Goal: Entertainment & Leisure: Consume media (video, audio)

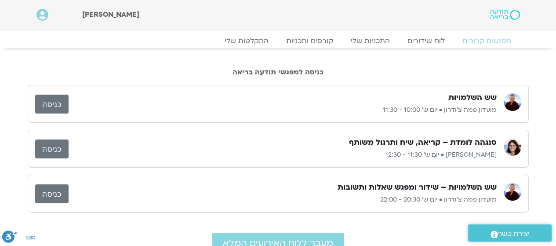
click at [47, 105] on link "כניסה" at bounding box center [51, 103] width 33 height 19
